Goal: Task Accomplishment & Management: Manage account settings

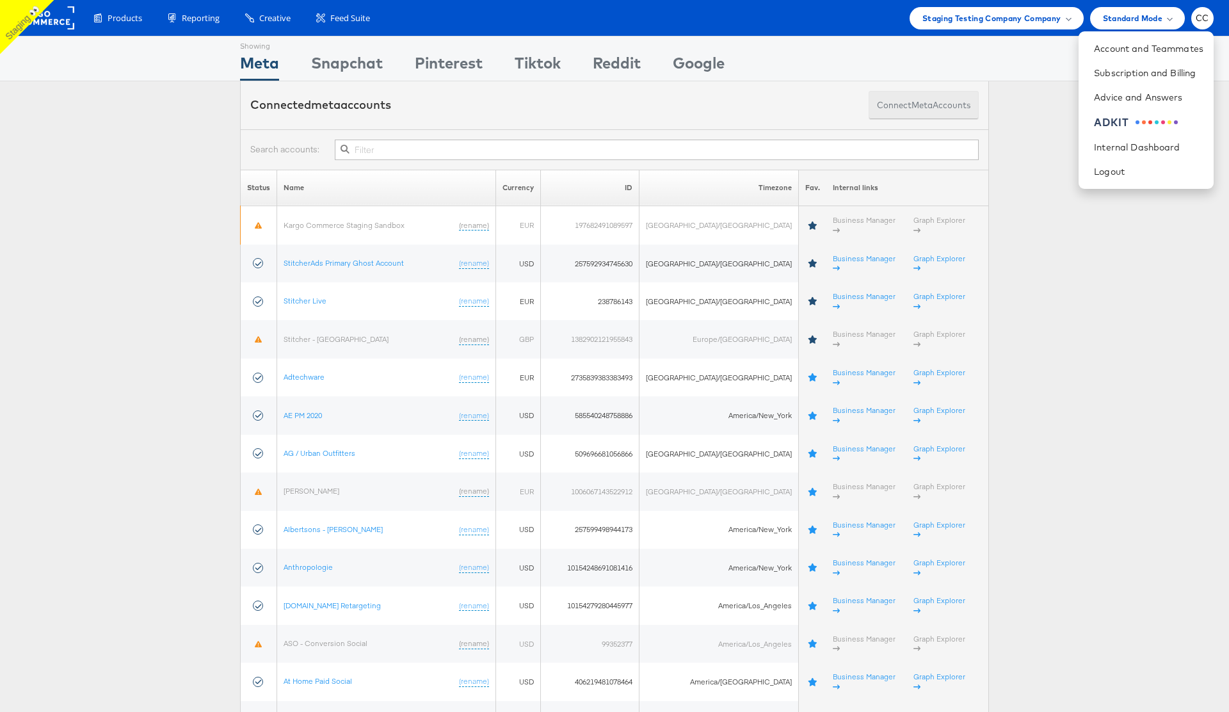
click at [933, 104] on button "Connect meta Accounts" at bounding box center [924, 105] width 110 height 29
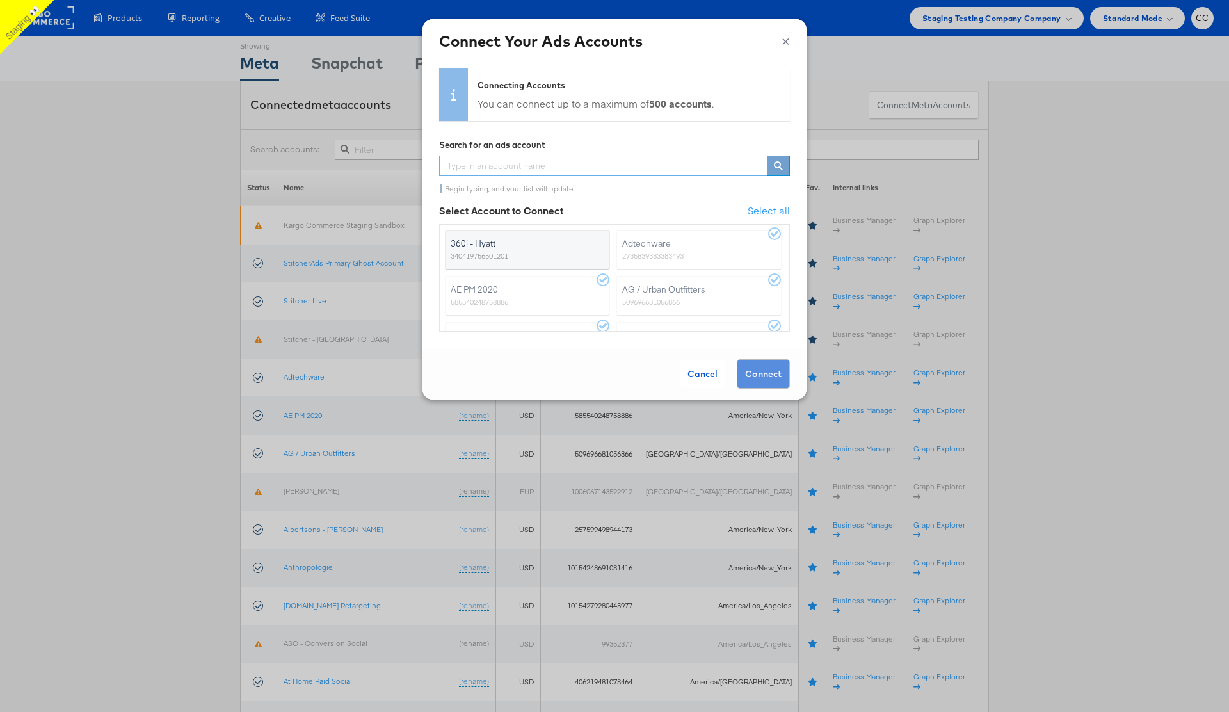
click at [627, 171] on input "text" at bounding box center [603, 166] width 328 height 20
type input "a"
click at [697, 382] on div "Cancel" at bounding box center [702, 374] width 45 height 28
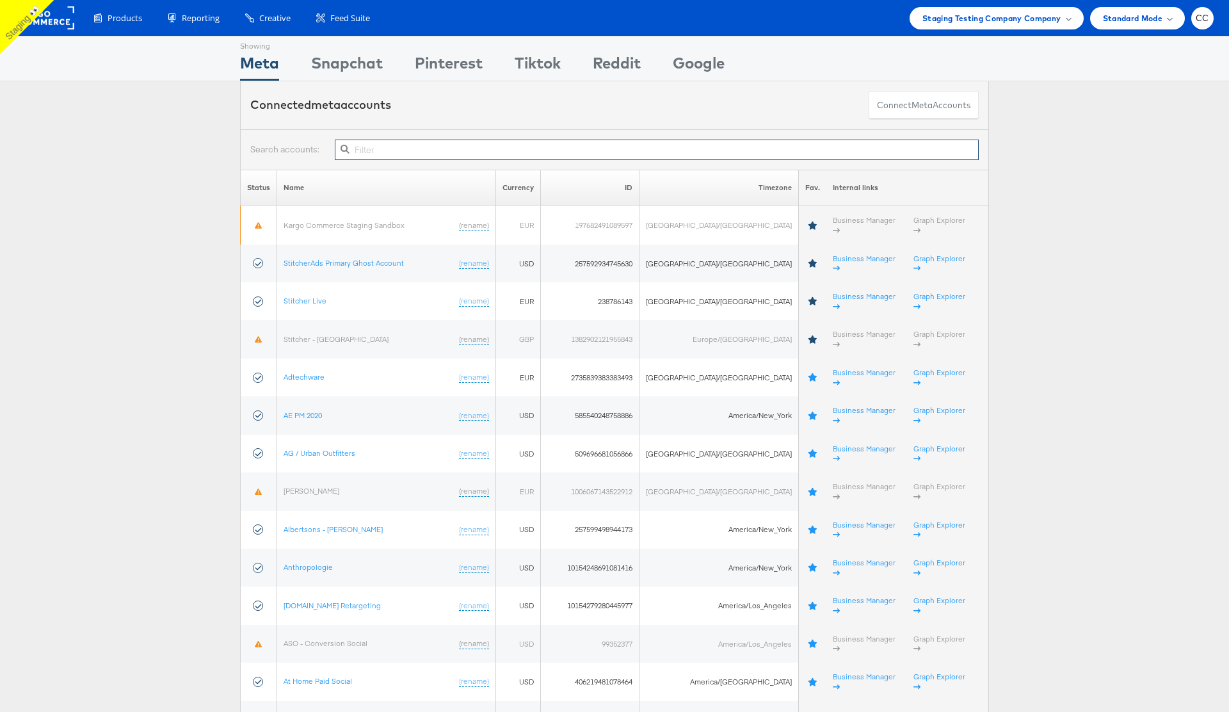
click at [389, 146] on input "text" at bounding box center [657, 150] width 644 height 20
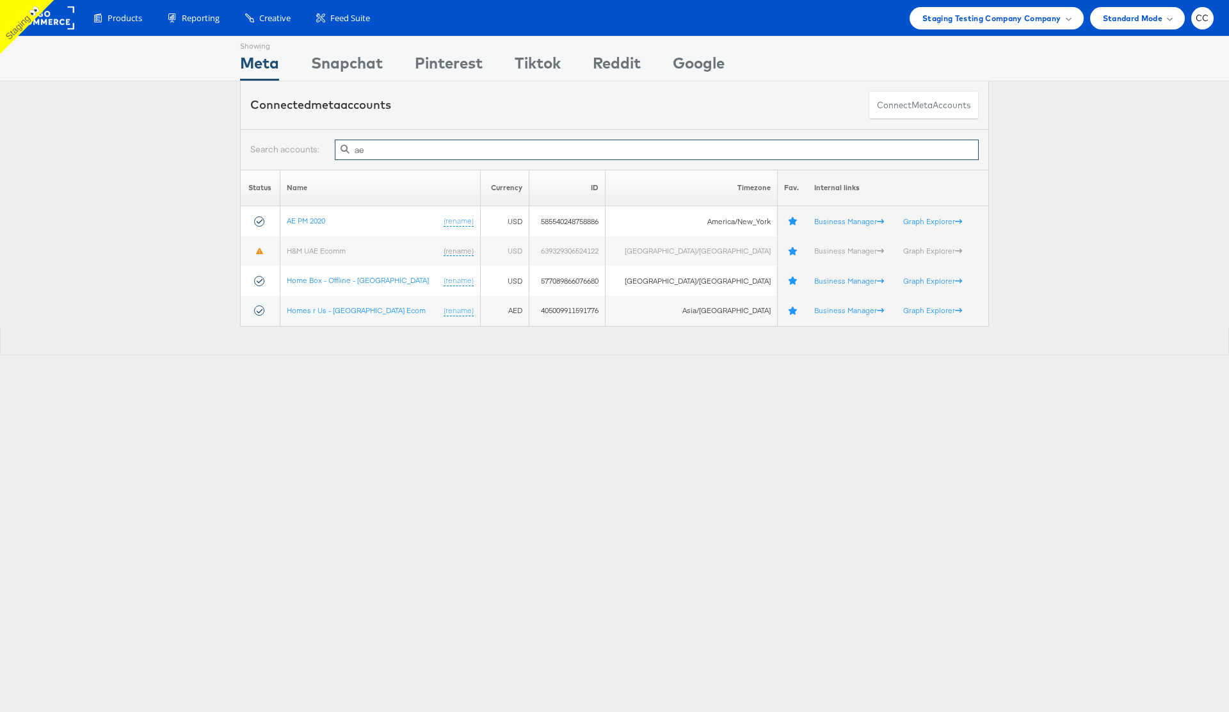
type input "a"
